Goal: Task Accomplishment & Management: Use online tool/utility

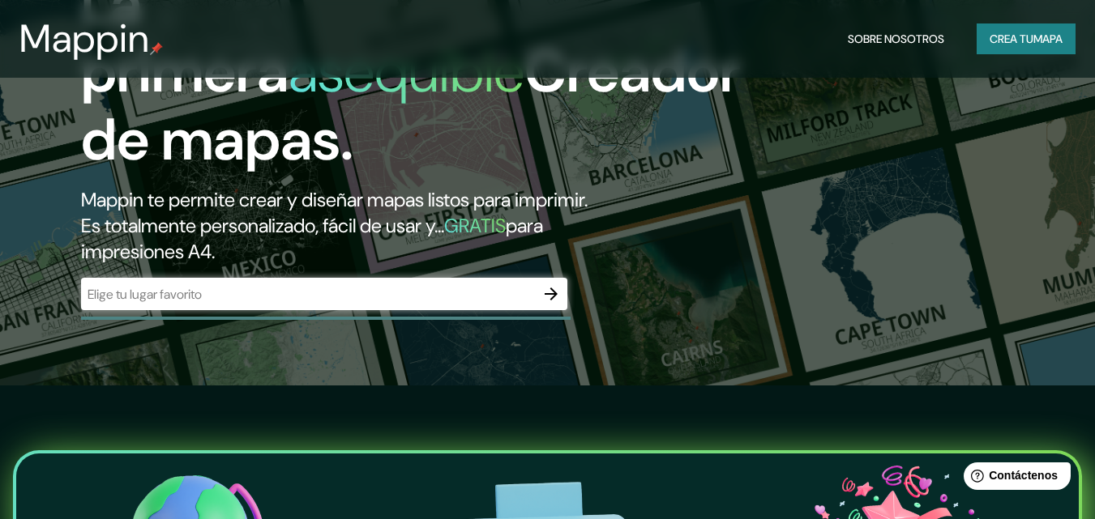
scroll to position [162, 0]
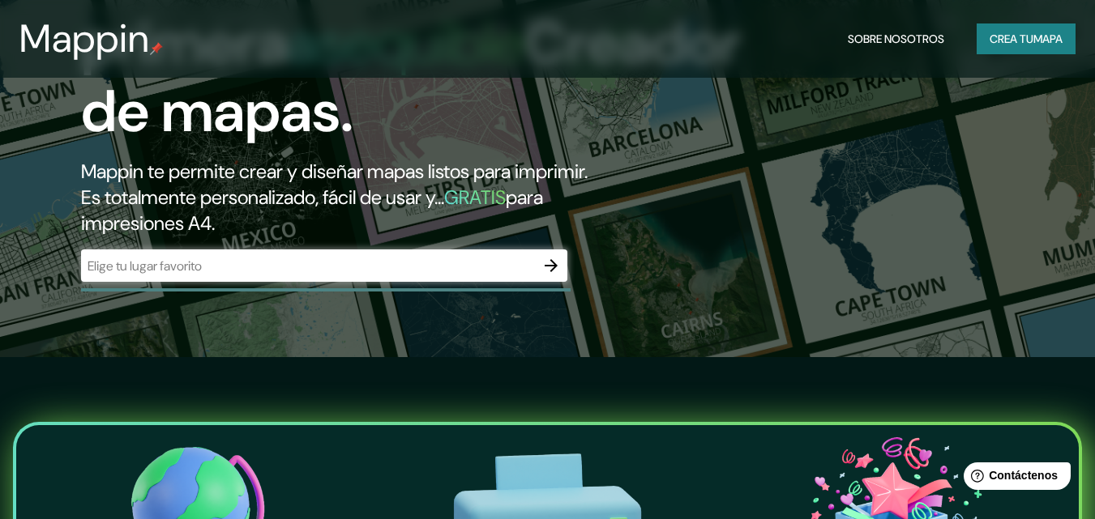
click at [293, 263] on input "text" at bounding box center [308, 266] width 454 height 19
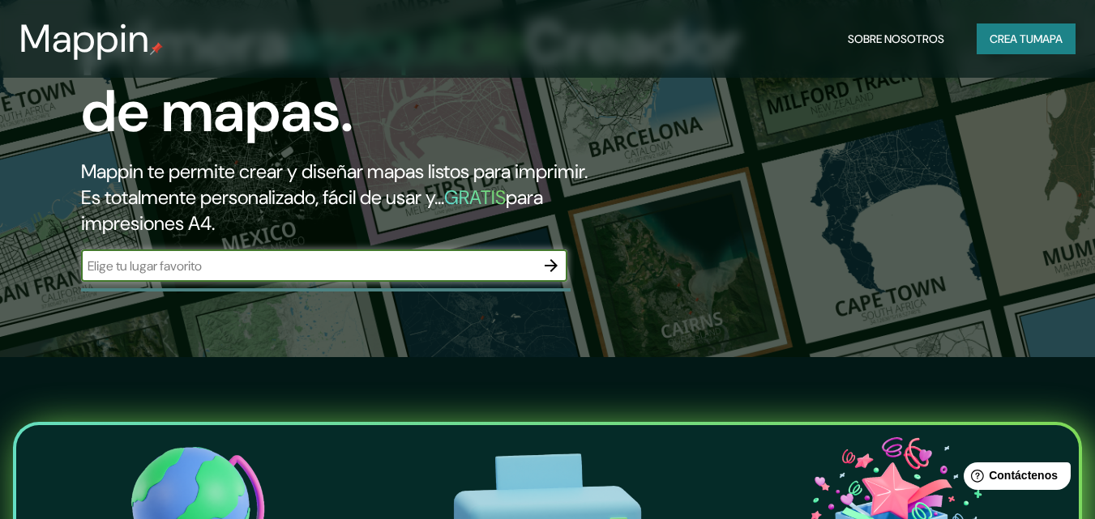
type input "m"
type input "la piedad mich mexico"
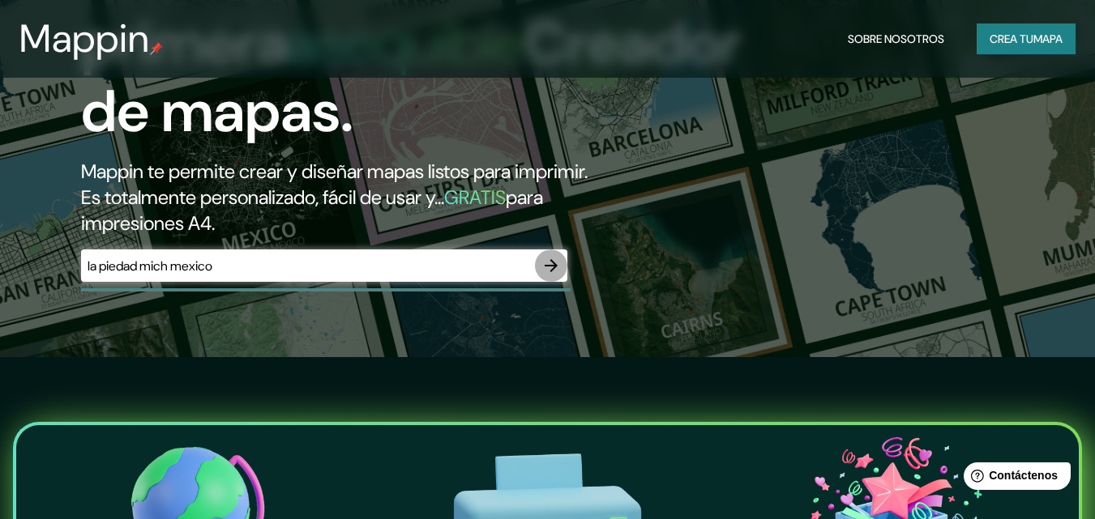
click at [559, 263] on icon "button" at bounding box center [550, 265] width 19 height 19
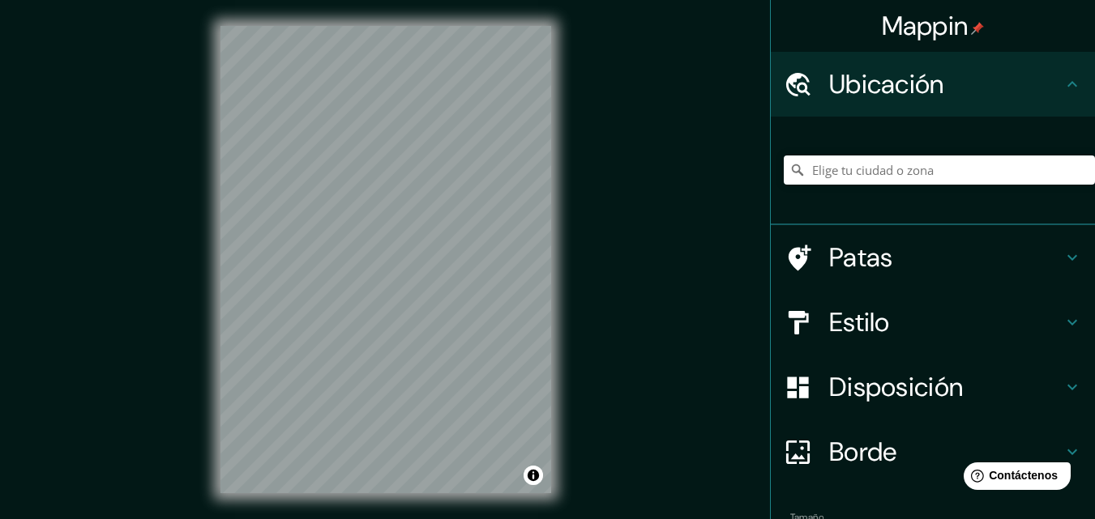
scroll to position [26, 0]
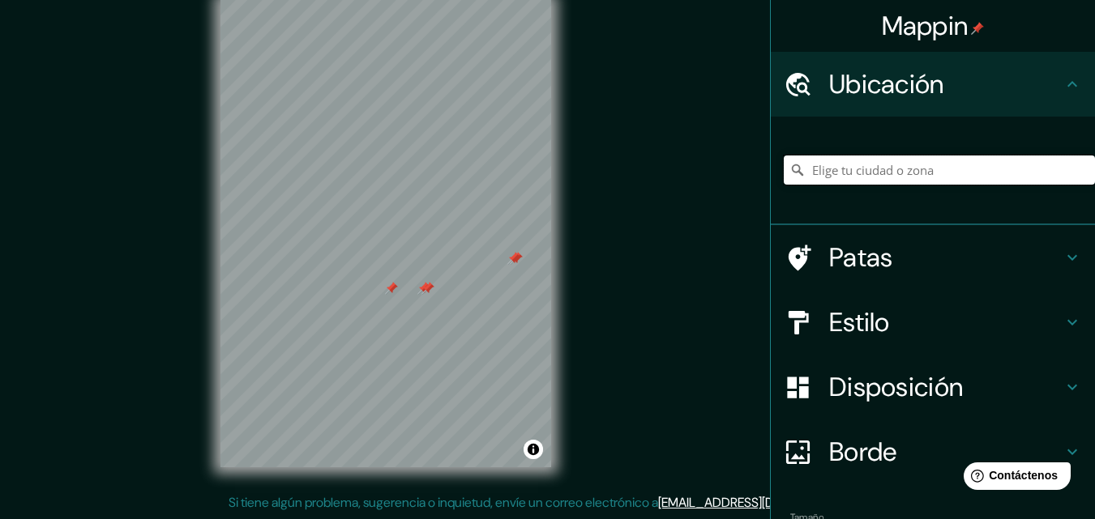
click at [883, 169] on input "Elige tu ciudad o zona" at bounding box center [939, 170] width 311 height 29
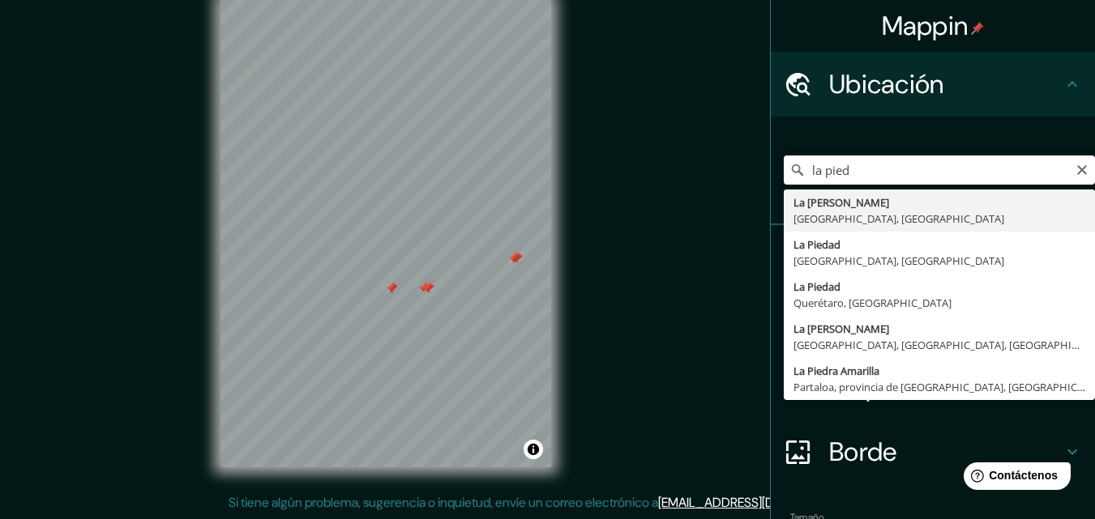
type input "La [PERSON_NAME], [GEOGRAPHIC_DATA], [GEOGRAPHIC_DATA]"
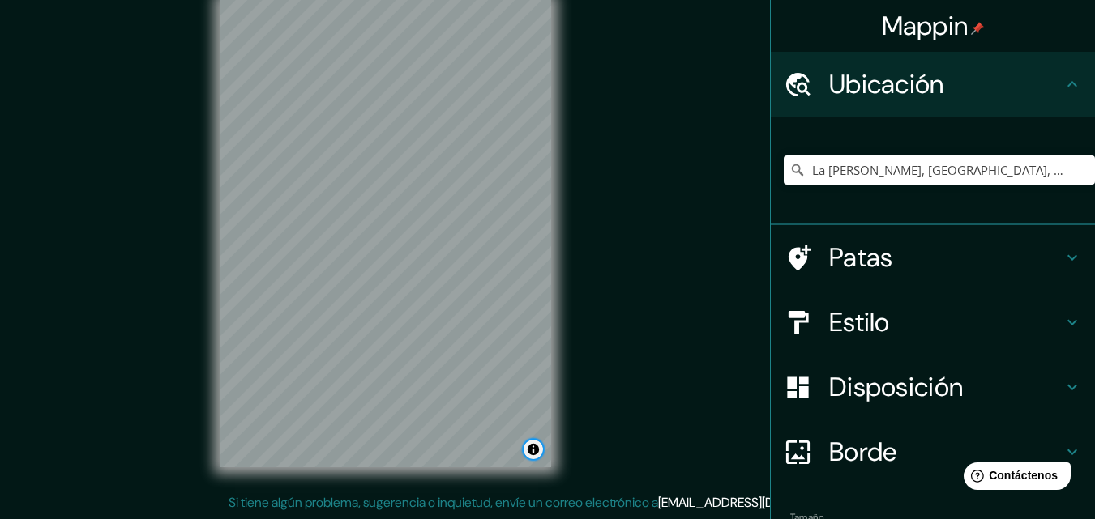
click at [532, 450] on button "Activar o desactivar atribución" at bounding box center [533, 449] width 19 height 19
